Goal: Information Seeking & Learning: Find contact information

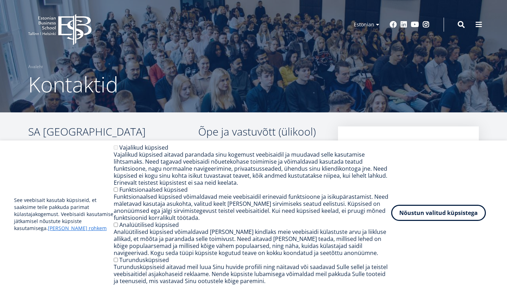
click at [458, 217] on button "Nõustun valitud küpsistega" at bounding box center [438, 213] width 95 height 16
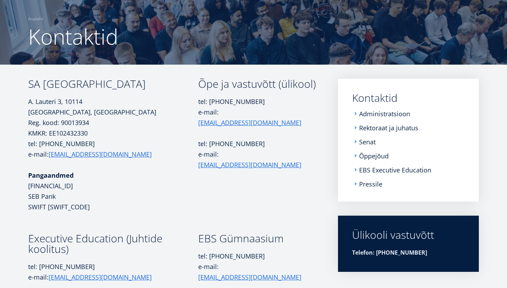
scroll to position [47, 0]
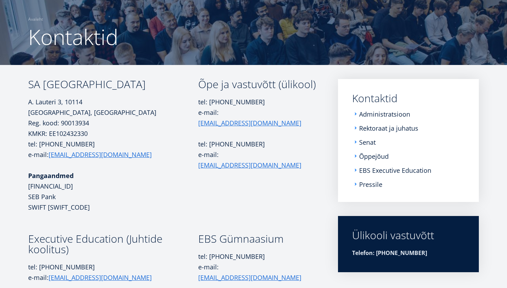
click at [356, 126] on li "Rektoraat ja juhatus" at bounding box center [408, 128] width 113 height 7
click at [355, 128] on li "Rektoraat ja juhatus" at bounding box center [408, 128] width 113 height 7
click at [367, 127] on link "Rektoraat ja juhatus" at bounding box center [389, 128] width 59 height 7
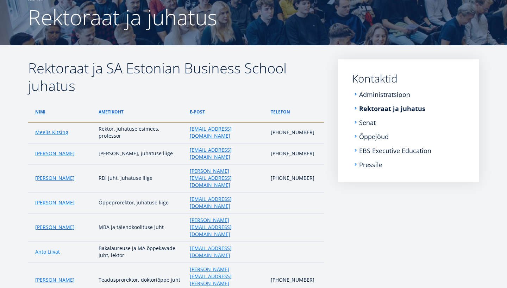
scroll to position [70, 0]
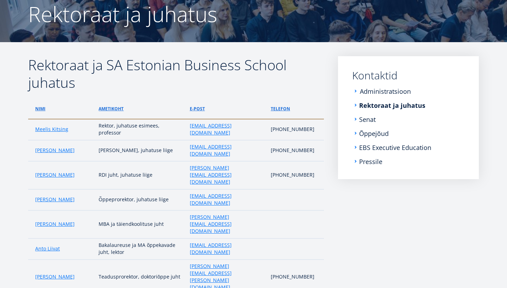
click at [382, 89] on link "Administratsioon" at bounding box center [385, 91] width 51 height 7
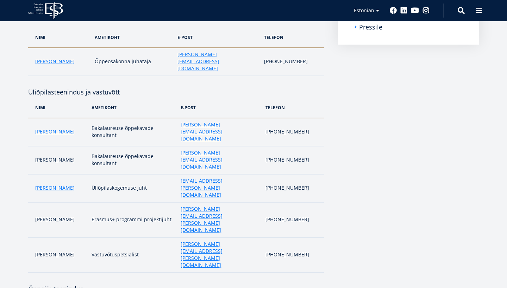
scroll to position [204, 0]
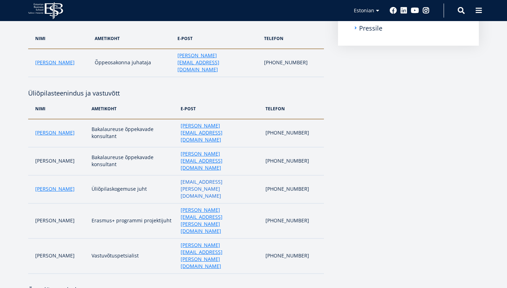
click at [213, 179] on link "liina.reimann@ebs.ee" at bounding box center [218, 189] width 77 height 21
drag, startPoint x: 179, startPoint y: 132, endPoint x: 196, endPoint y: 134, distance: 17.0
drag, startPoint x: 236, startPoint y: 134, endPoint x: 179, endPoint y: 135, distance: 57.0
click at [179, 176] on td "liina.reimann@ebs.ee" at bounding box center [219, 190] width 84 height 28
copy link "liina.reimann@ebs.ee"
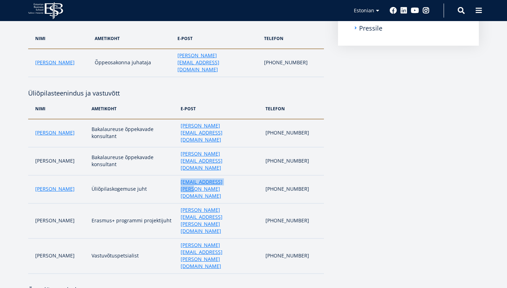
click at [235, 176] on td "liina.reimann@ebs.ee" at bounding box center [219, 190] width 84 height 28
drag, startPoint x: 235, startPoint y: 135, endPoint x: 179, endPoint y: 135, distance: 55.9
click at [179, 176] on td "liina.reimann@ebs.ee" at bounding box center [219, 190] width 84 height 28
copy link "liina.reimann@ebs.ee"
